Goal: Find specific page/section: Find specific page/section

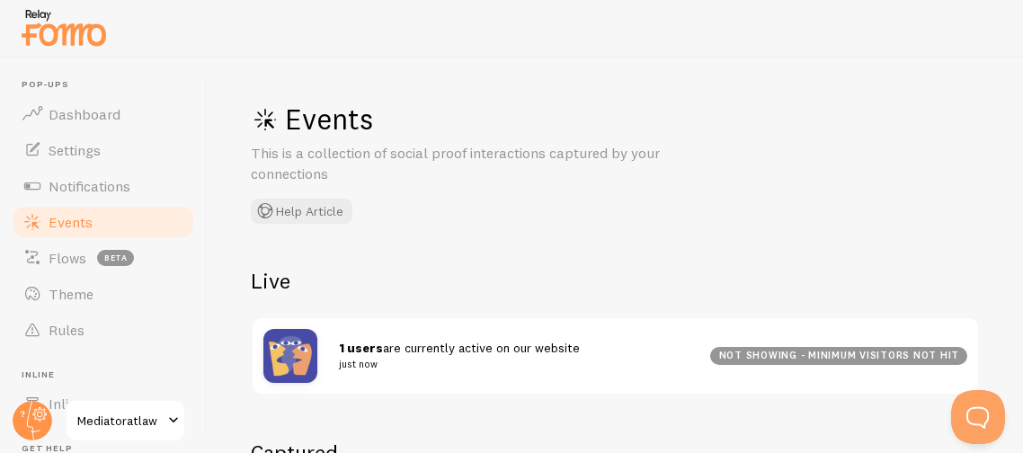
click at [426, 417] on div "Events This is a collection of social proof interactions captured by your conne…" at bounding box center [616, 256] width 816 height 396
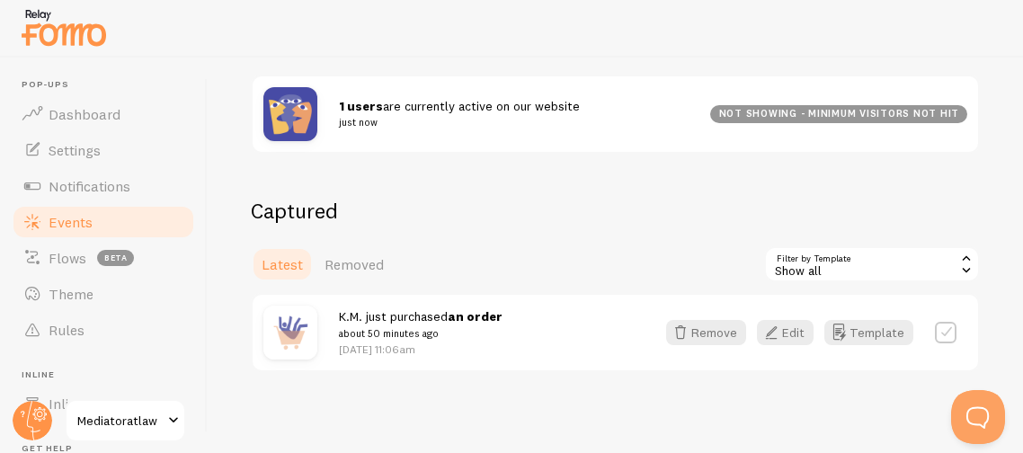
scroll to position [245, 0]
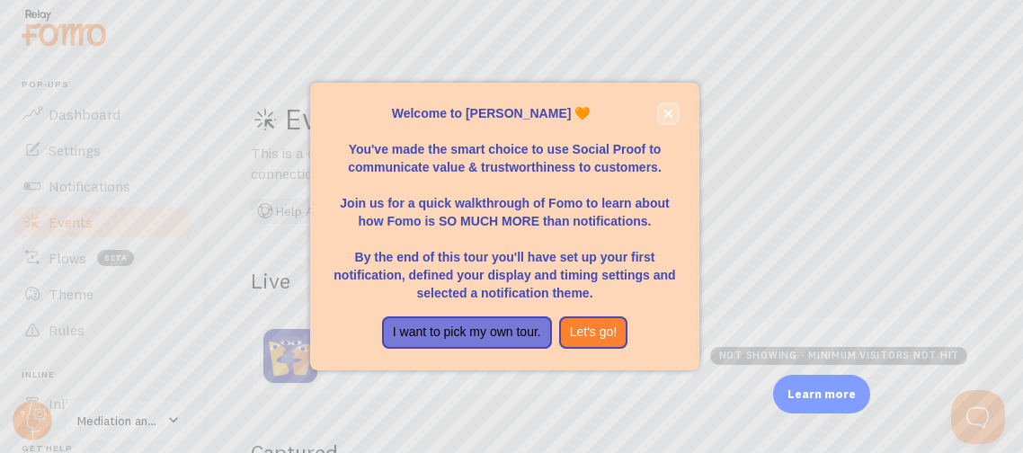
click at [665, 112] on icon "close," at bounding box center [669, 114] width 10 height 10
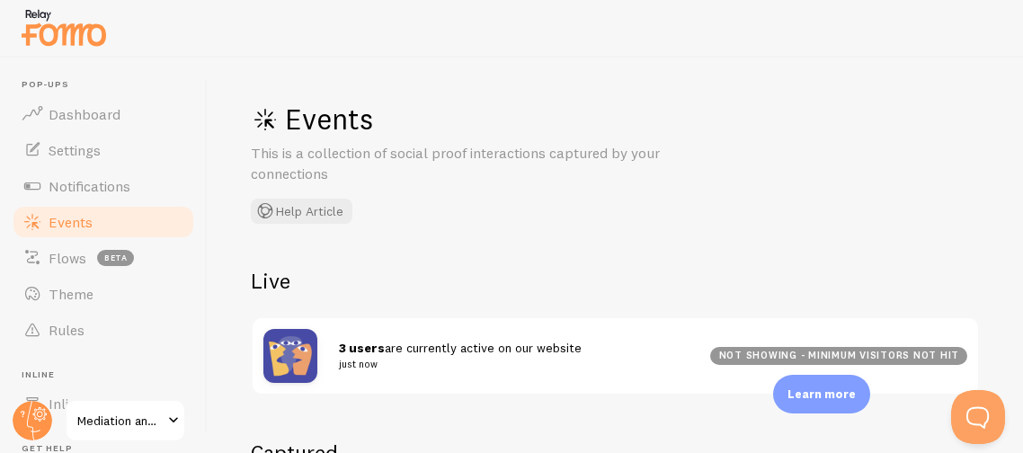
click at [512, 413] on div "Events This is a collection of social proof interactions captured by your conne…" at bounding box center [616, 256] width 816 height 396
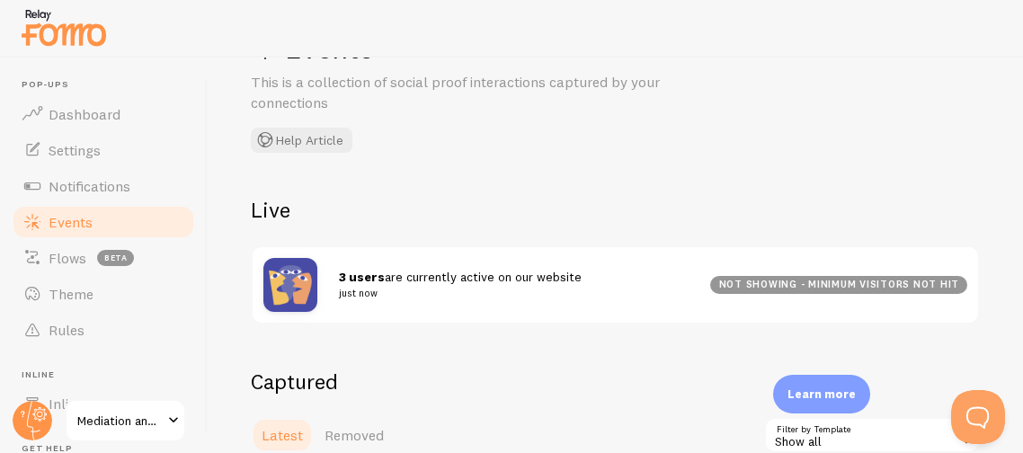
scroll to position [35, 0]
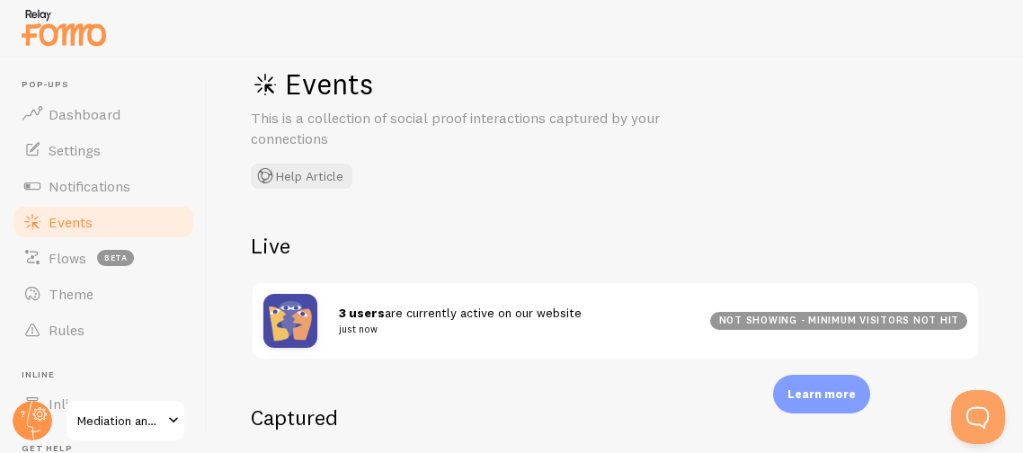
click at [474, 237] on h2 "Live" at bounding box center [615, 246] width 729 height 28
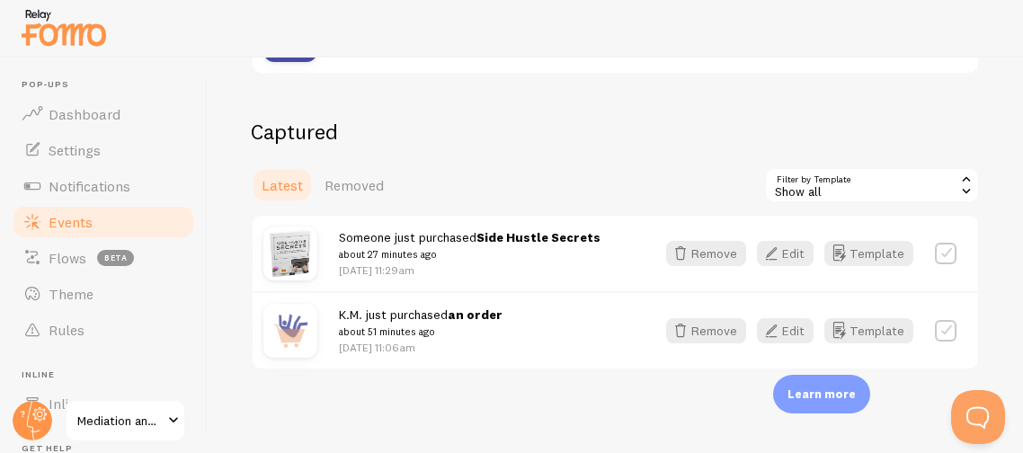
scroll to position [323, 0]
